Goal: Task Accomplishment & Management: Manage account settings

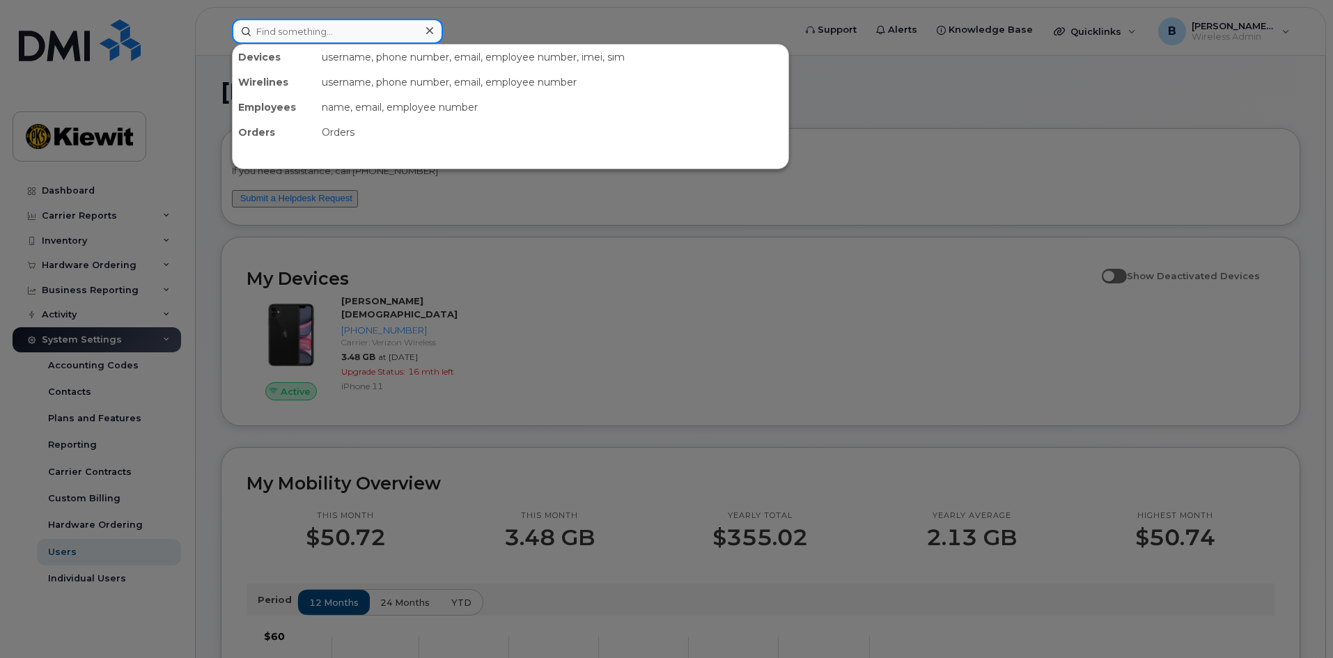
click at [353, 36] on input at bounding box center [337, 31] width 211 height 25
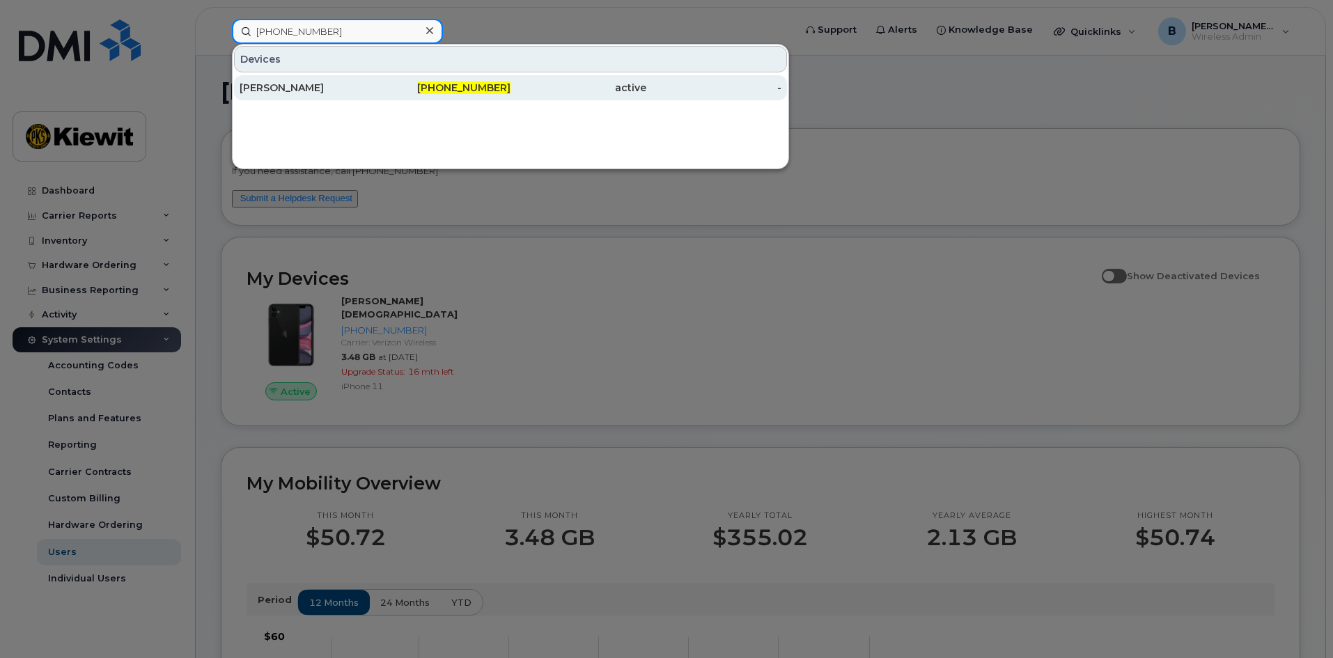
type input "[PHONE_NUMBER]"
click at [487, 88] on span "[PHONE_NUMBER]" at bounding box center [463, 87] width 93 height 13
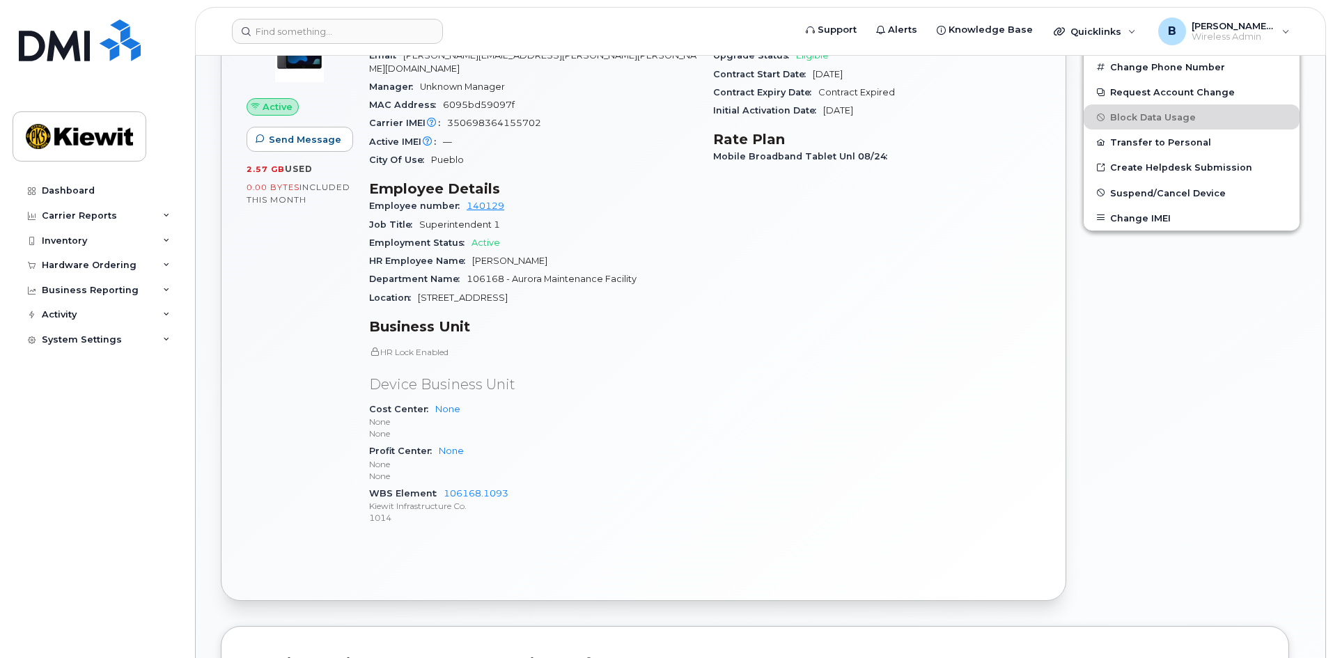
scroll to position [302, 0]
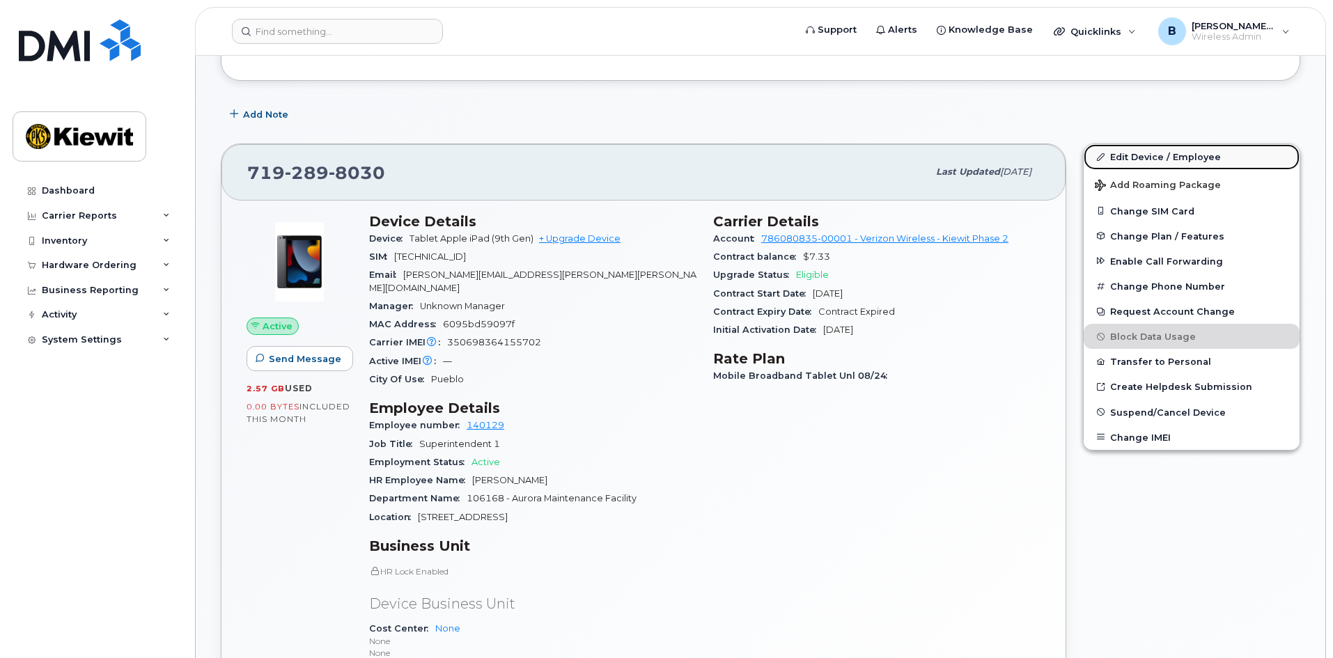
click at [1137, 158] on link "Edit Device / Employee" at bounding box center [1191, 156] width 216 height 25
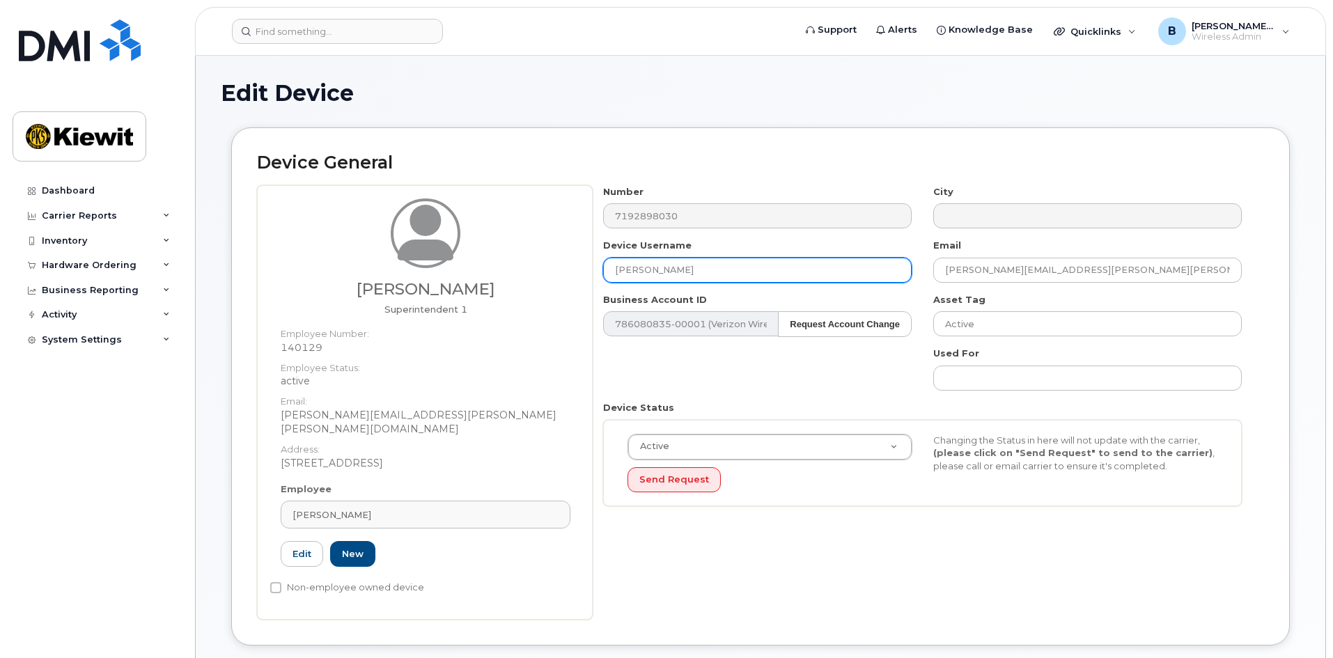
drag, startPoint x: 745, startPoint y: 273, endPoint x: 544, endPoint y: 281, distance: 201.4
click at [544, 281] on div "Jeffrey Rusch Sr Superintendent 1 Employee Number: 140129 Employee Status: acti…" at bounding box center [760, 402] width 1007 height 434
type input "[PERSON_NAME]"
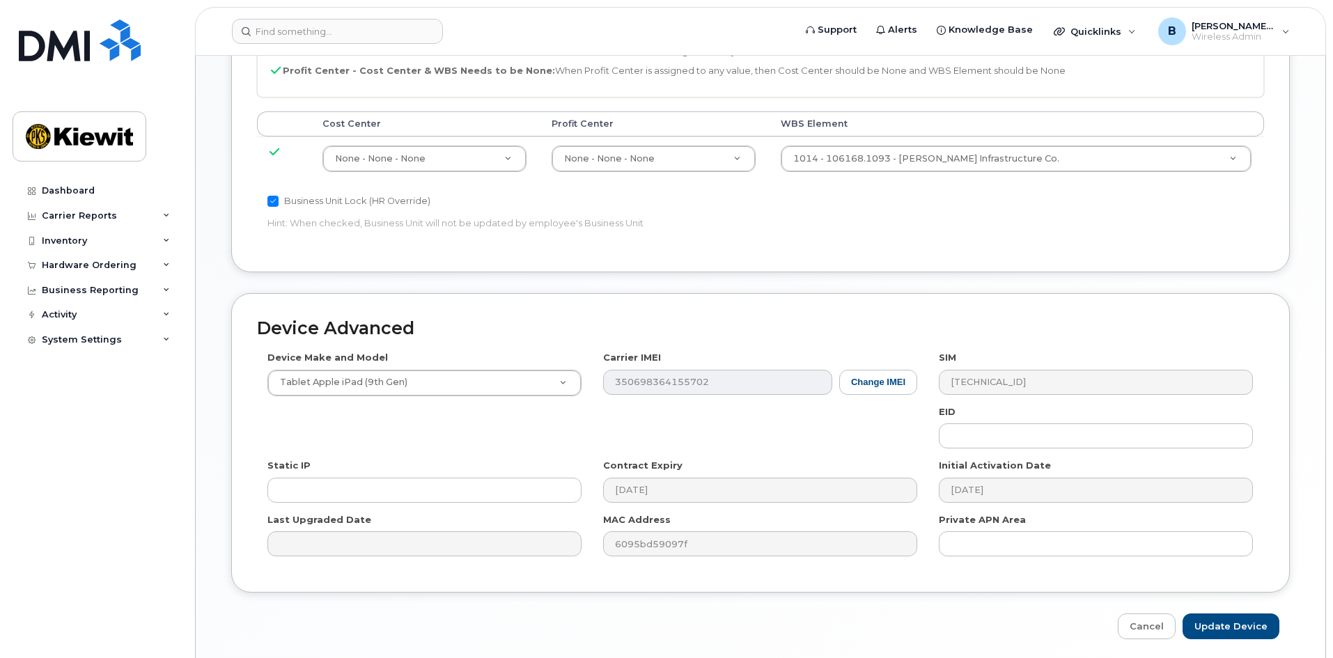
scroll to position [773, 0]
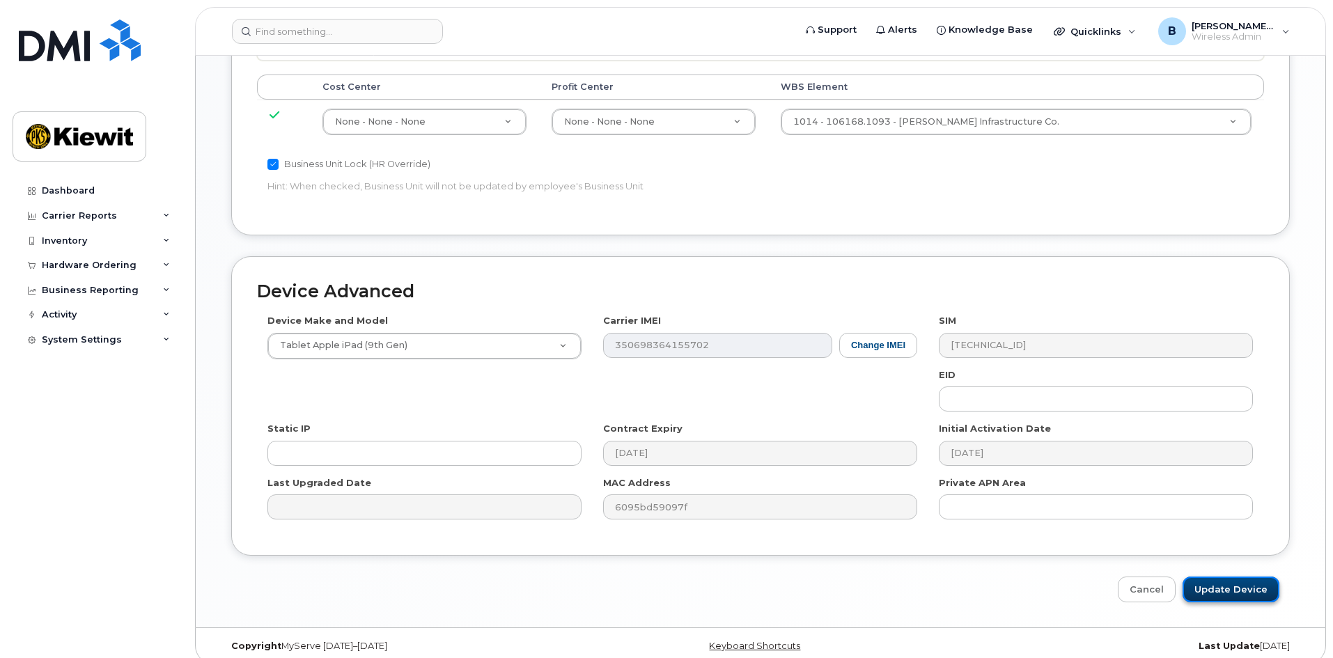
click at [1236, 577] on input "Update Device" at bounding box center [1230, 590] width 97 height 26
type input "Saving..."
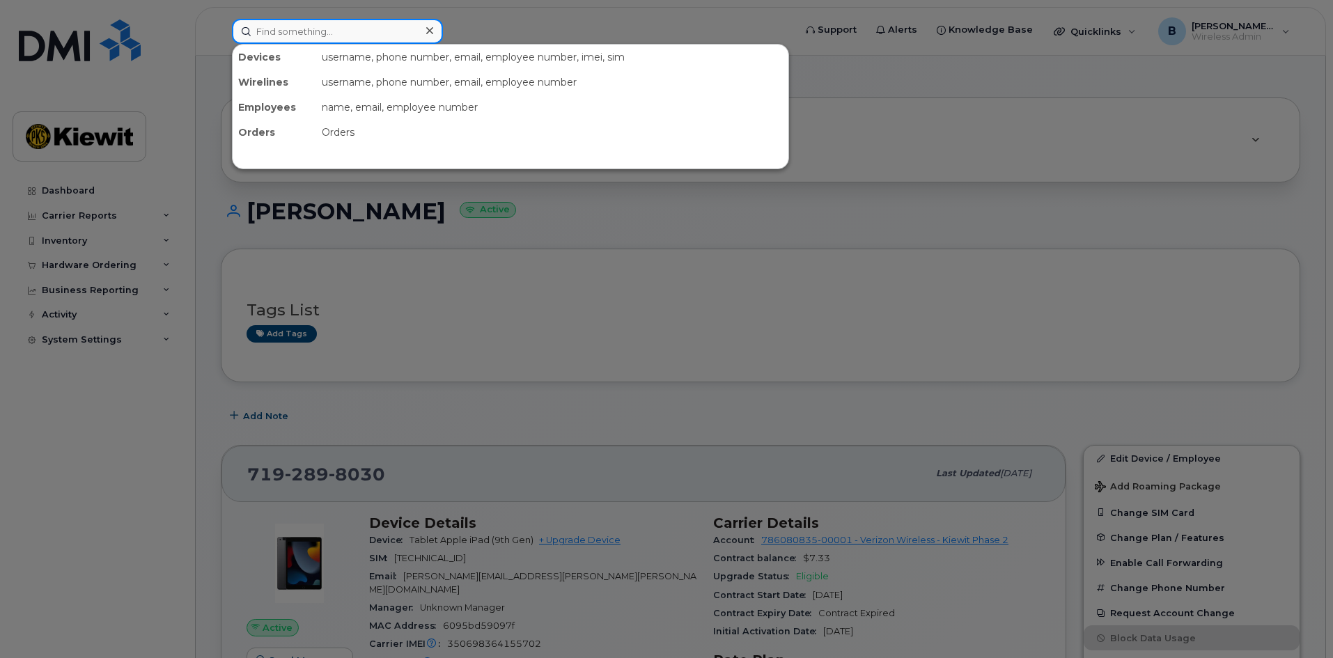
click at [322, 36] on input at bounding box center [337, 31] width 211 height 25
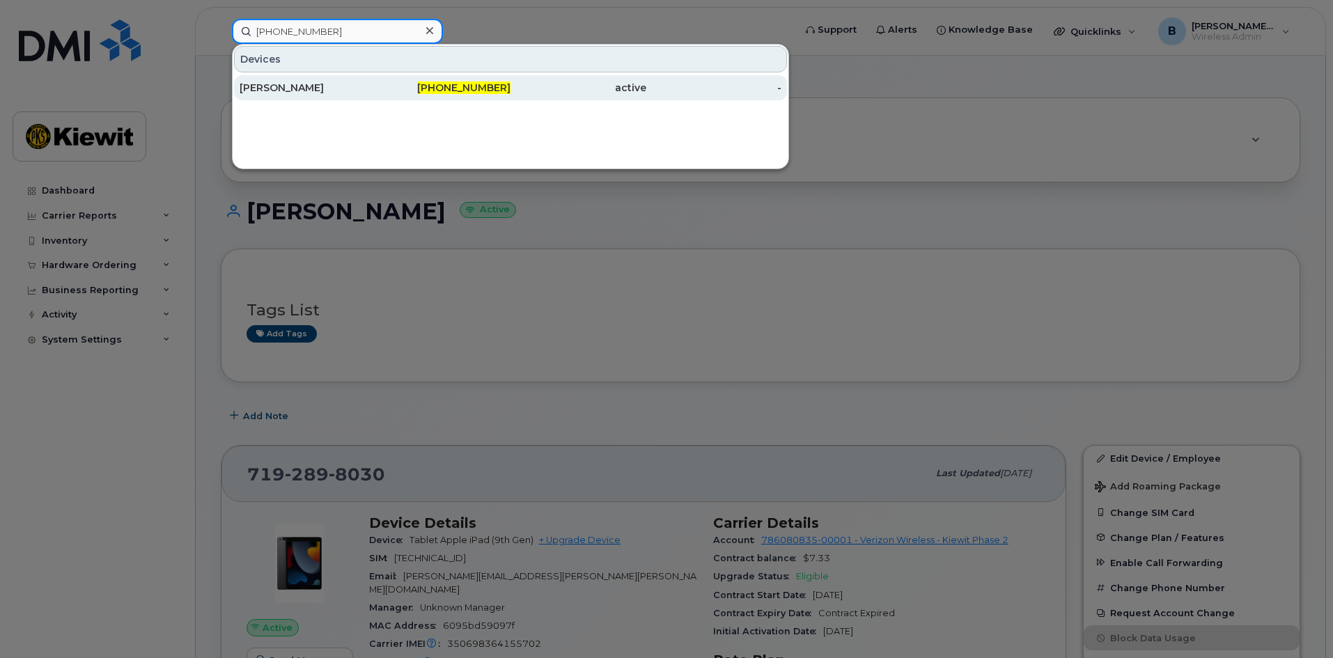
type input "[PHONE_NUMBER]"
click at [322, 97] on div "[PERSON_NAME]" at bounding box center [308, 87] width 136 height 25
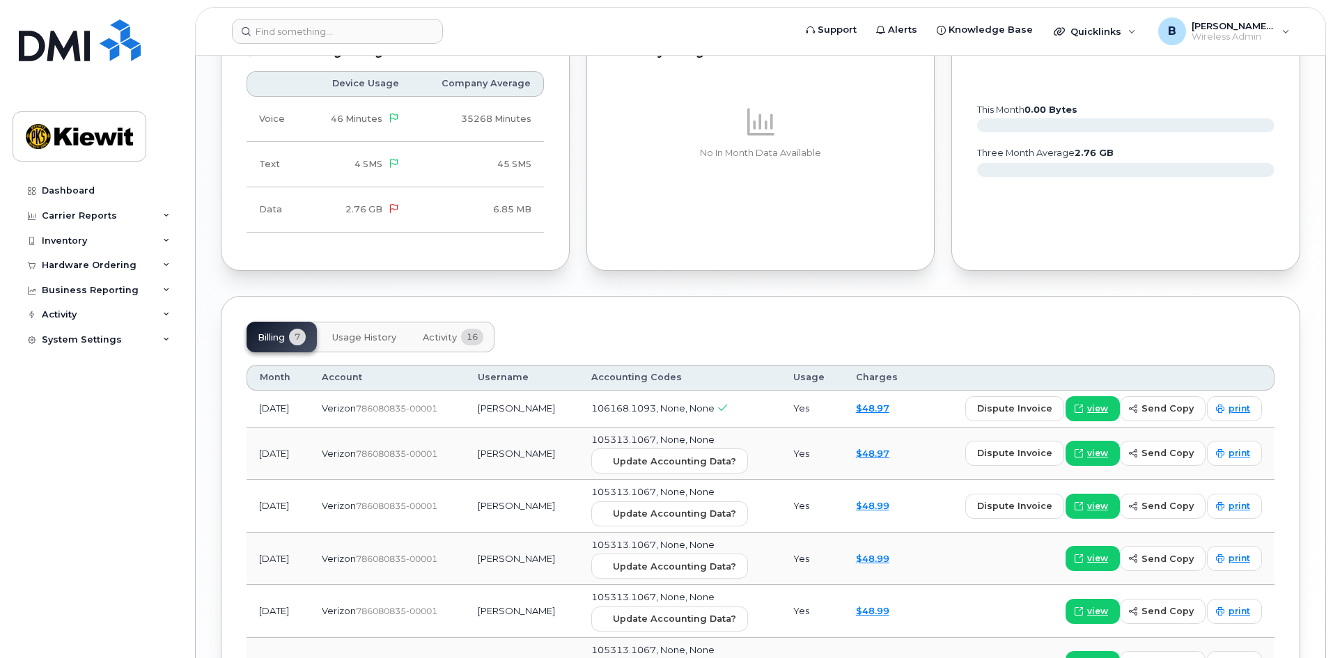
scroll to position [1532, 0]
